Goal: Task Accomplishment & Management: Manage account settings

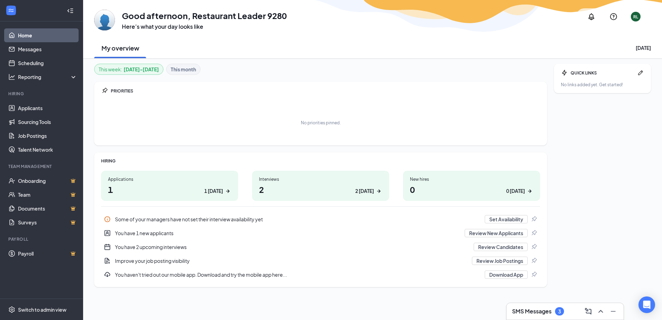
click at [364, 190] on div "2 [DATE]" at bounding box center [364, 190] width 19 height 7
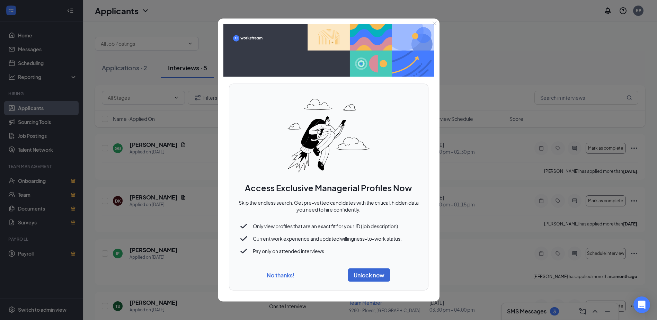
click at [286, 275] on button "No thanks!" at bounding box center [280, 274] width 28 height 7
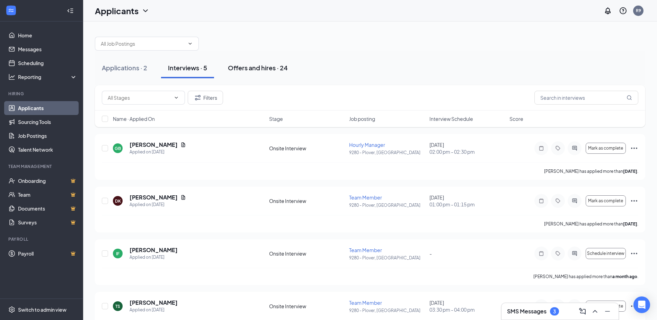
click at [254, 67] on div "Offers and hires · 24" at bounding box center [258, 67] width 60 height 9
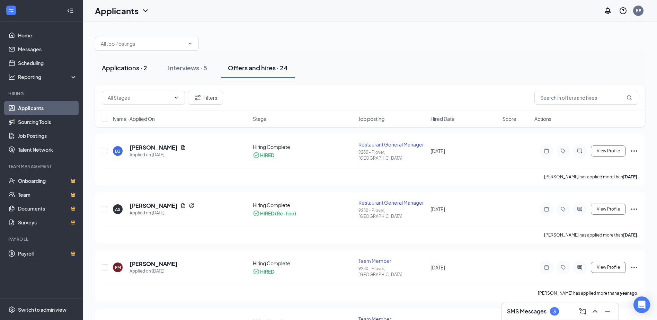
click at [132, 71] on div "Applications · 2" at bounding box center [124, 67] width 45 height 9
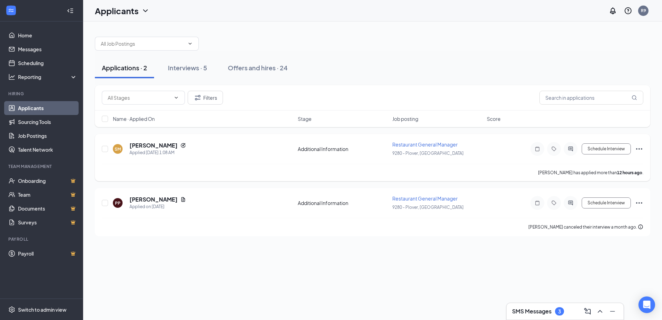
click at [639, 149] on icon "Ellipses" at bounding box center [639, 148] width 6 height 1
click at [492, 137] on div "SM [PERSON_NAME] Applied [DATE] 1:08 AM Additional Information Restaurant Gener…" at bounding box center [372, 157] width 555 height 47
click at [560, 314] on div "3" at bounding box center [559, 311] width 3 height 6
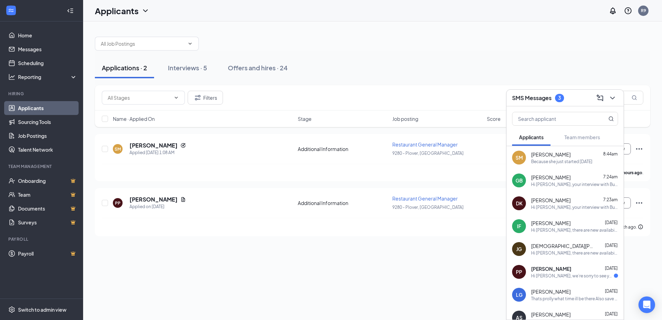
click at [567, 162] on div "Because she just started [DATE]" at bounding box center [561, 162] width 61 height 6
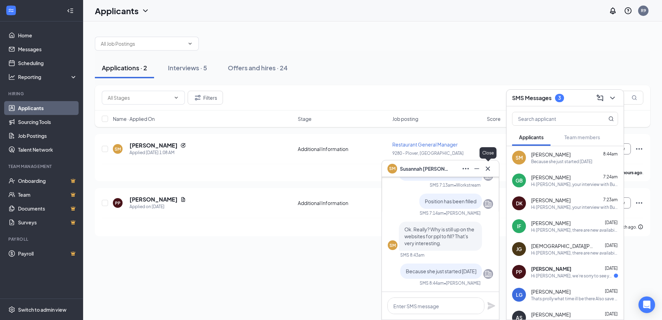
click at [488, 170] on icon "Cross" at bounding box center [487, 168] width 8 height 8
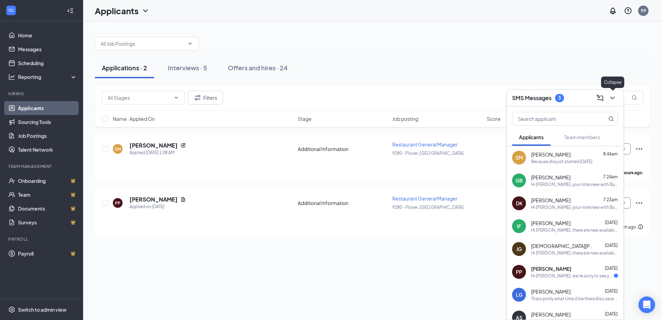
click at [613, 97] on icon "ChevronDown" at bounding box center [612, 98] width 8 height 8
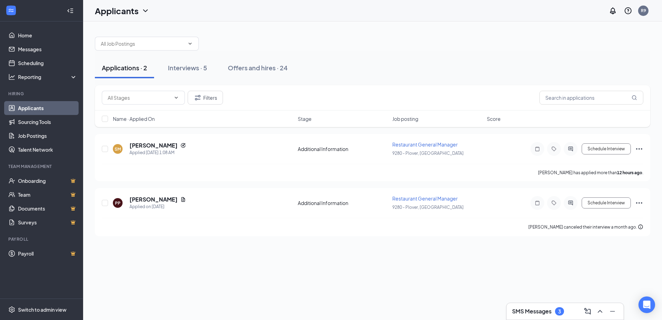
click at [581, 63] on div "Applications · 2 Interviews · 5 Offers and hires · 24" at bounding box center [372, 67] width 555 height 21
